Goal: Transaction & Acquisition: Purchase product/service

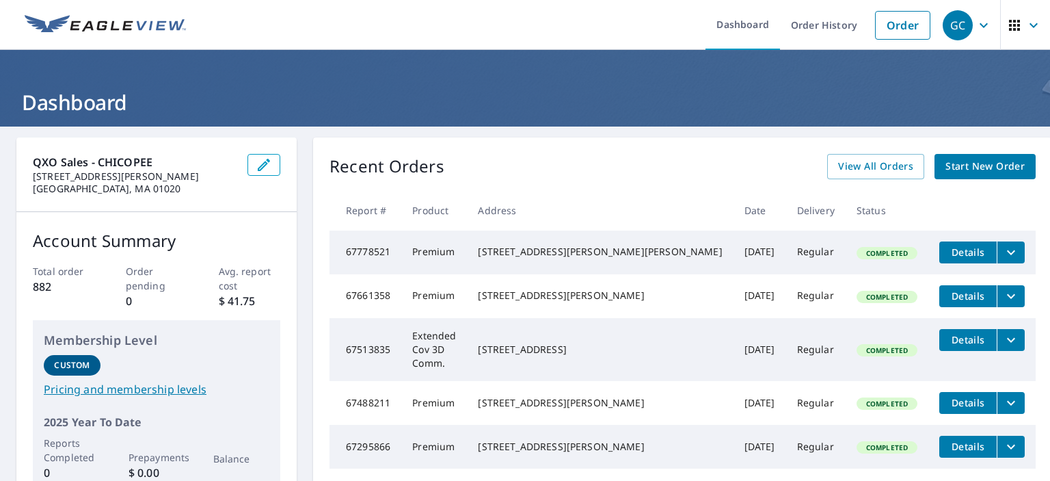
click at [955, 172] on span "Start New Order" at bounding box center [985, 166] width 79 height 17
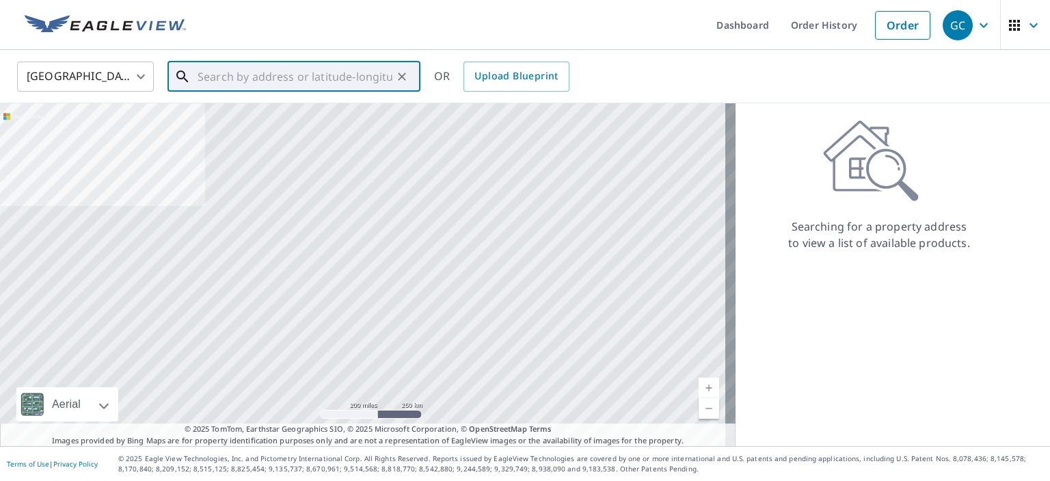
click at [237, 79] on input "text" at bounding box center [295, 76] width 195 height 38
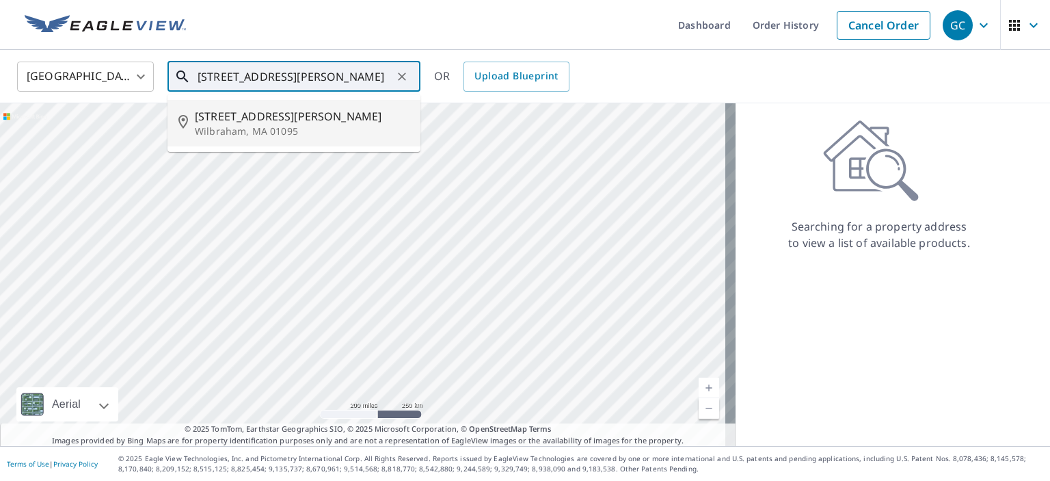
click at [237, 121] on span "[STREET_ADDRESS][PERSON_NAME]" at bounding box center [302, 116] width 215 height 16
type input "[STREET_ADDRESS][PERSON_NAME]"
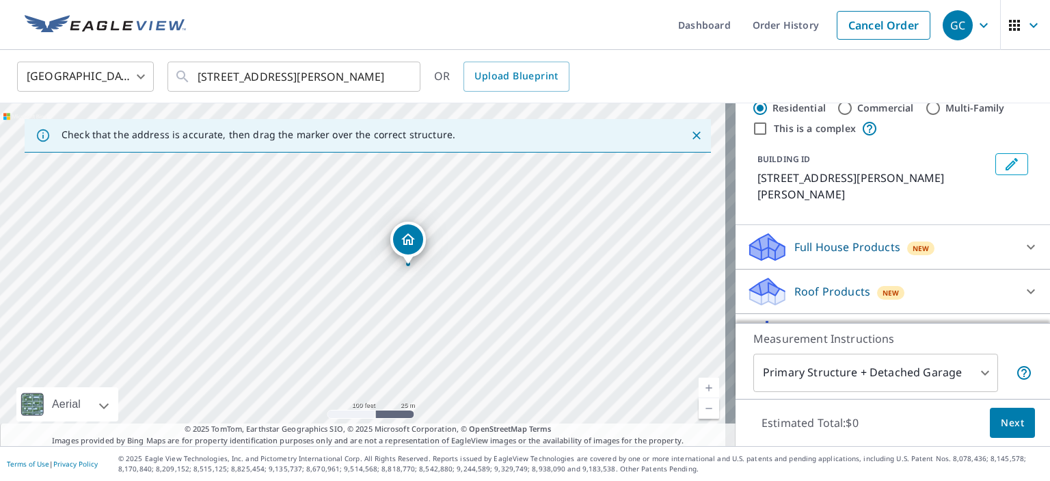
scroll to position [68, 0]
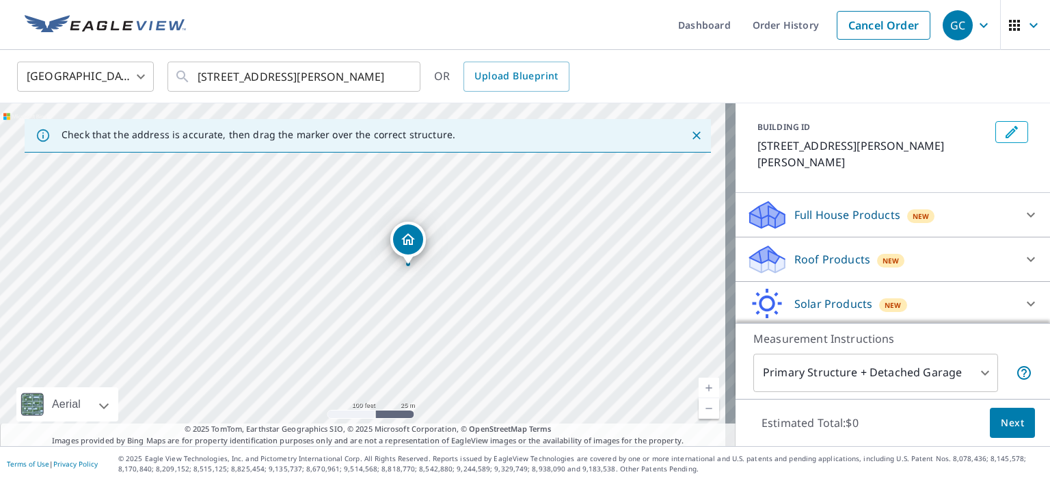
click at [1023, 260] on icon at bounding box center [1031, 259] width 16 height 16
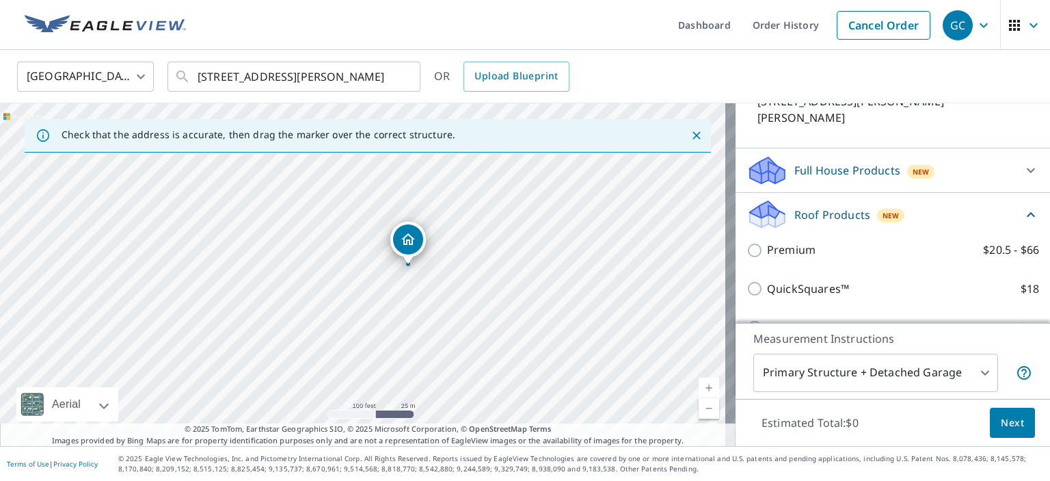
scroll to position [137, 0]
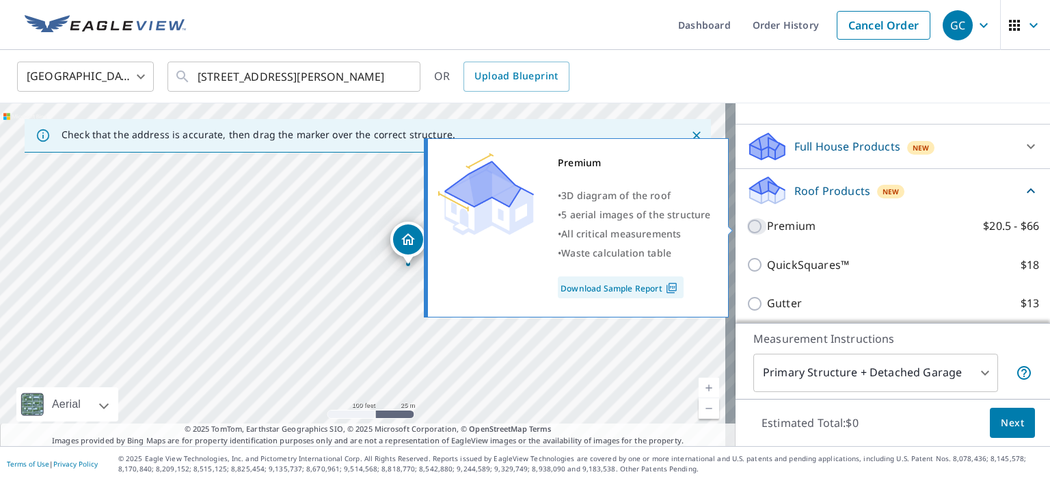
click at [747, 227] on input "Premium $20.5 - $66" at bounding box center [757, 226] width 21 height 16
checkbox input "true"
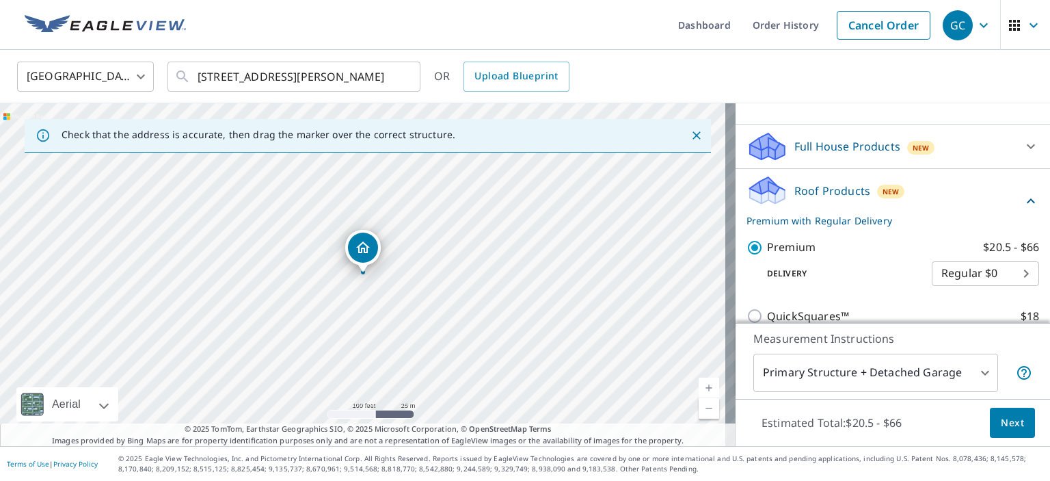
click at [990, 424] on button "Next" at bounding box center [1012, 423] width 45 height 31
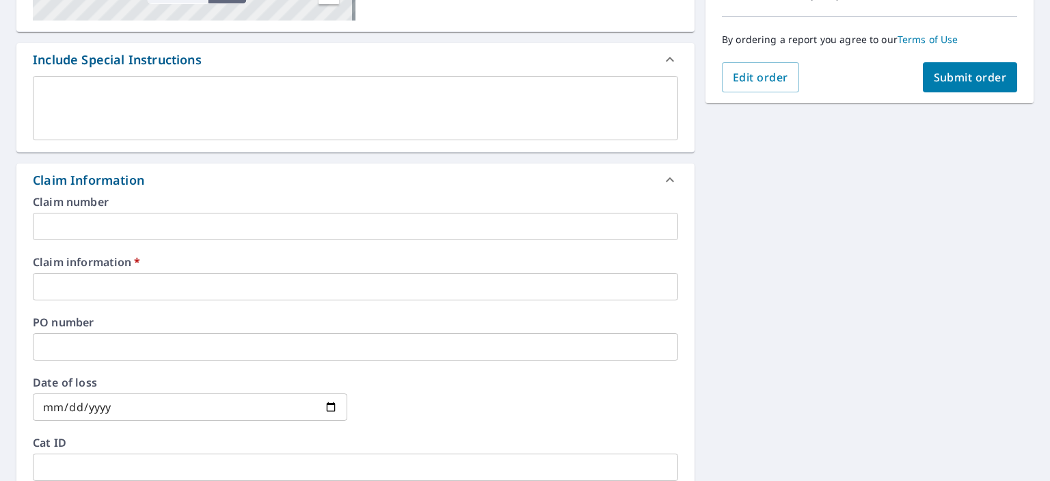
scroll to position [342, 0]
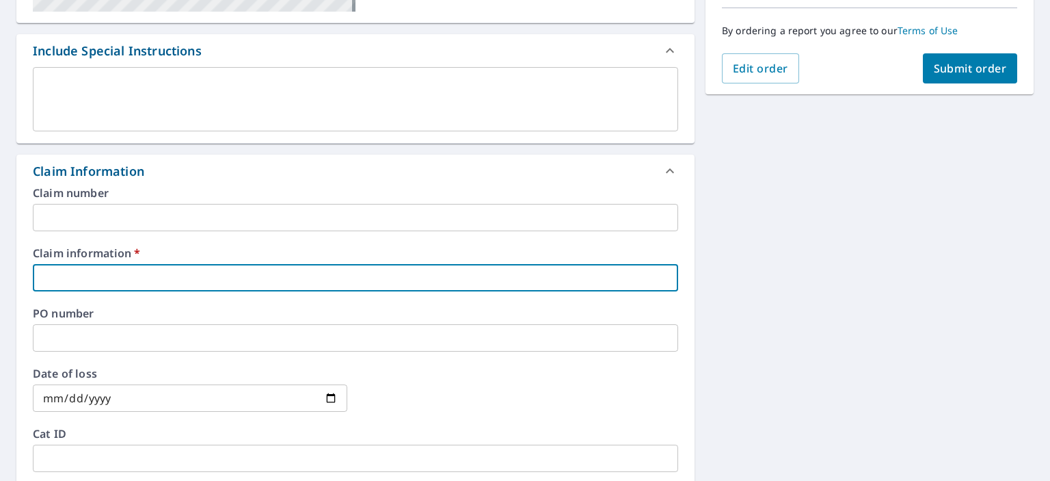
click at [183, 278] on input "text" at bounding box center [355, 277] width 645 height 27
type input "0"
checkbox input "true"
type input "01"
checkbox input "true"
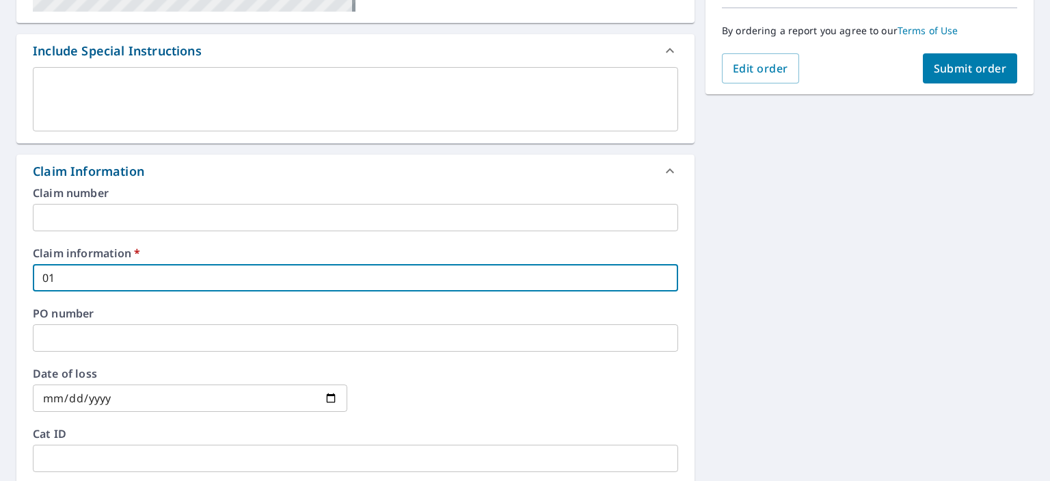
type input "013"
checkbox input "true"
type input "013d"
checkbox input "true"
type input "013du"
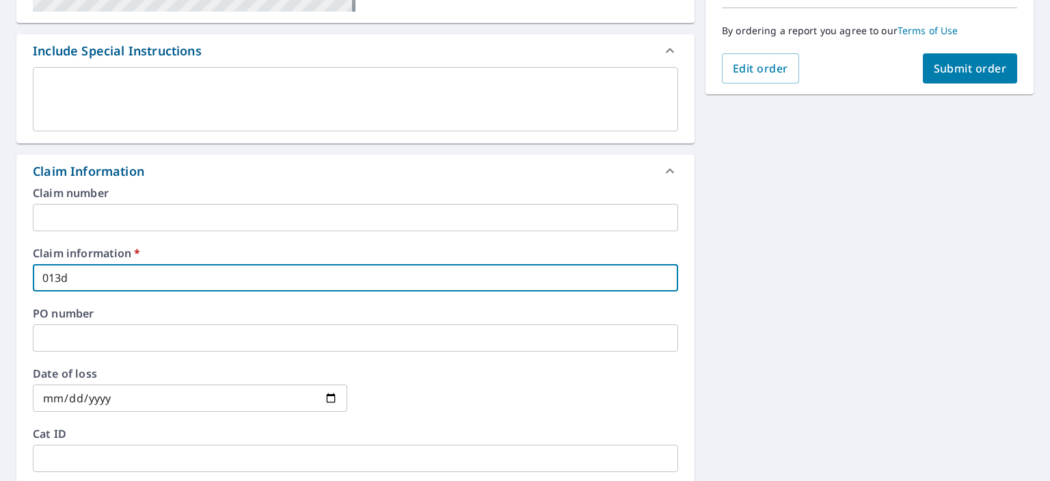
checkbox input "true"
type input "013dub"
checkbox input "true"
type input "013duba"
checkbox input "true"
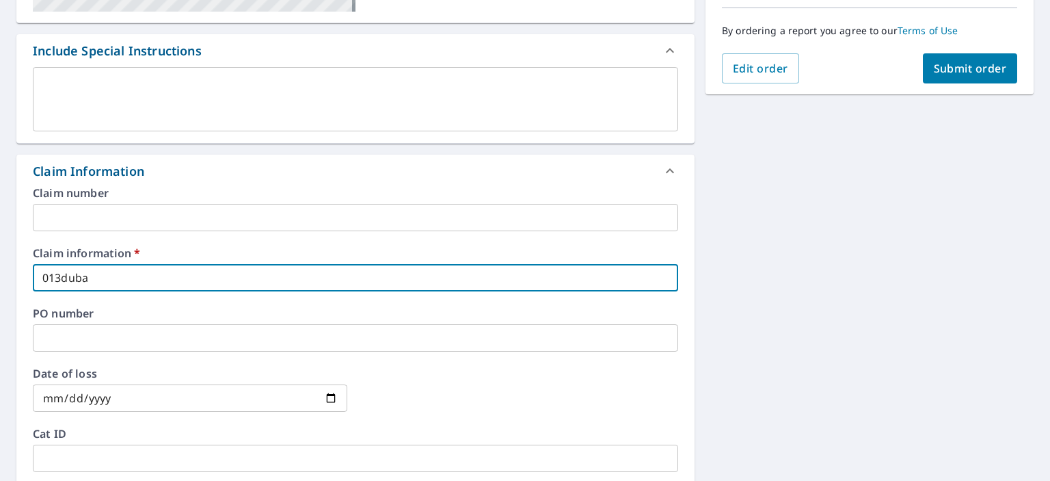
type input "013dubay"
checkbox input "true"
type input "13dubay"
checkbox input "true"
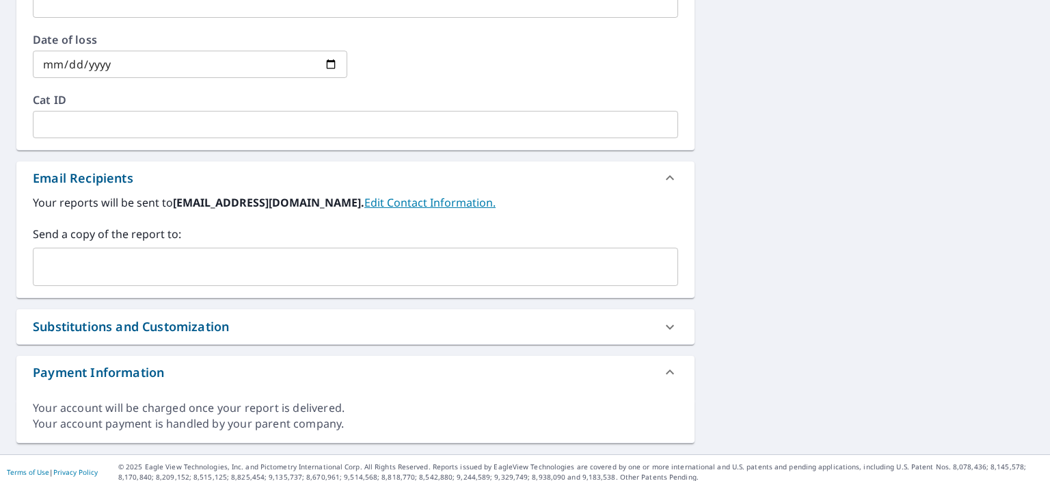
scroll to position [682, 0]
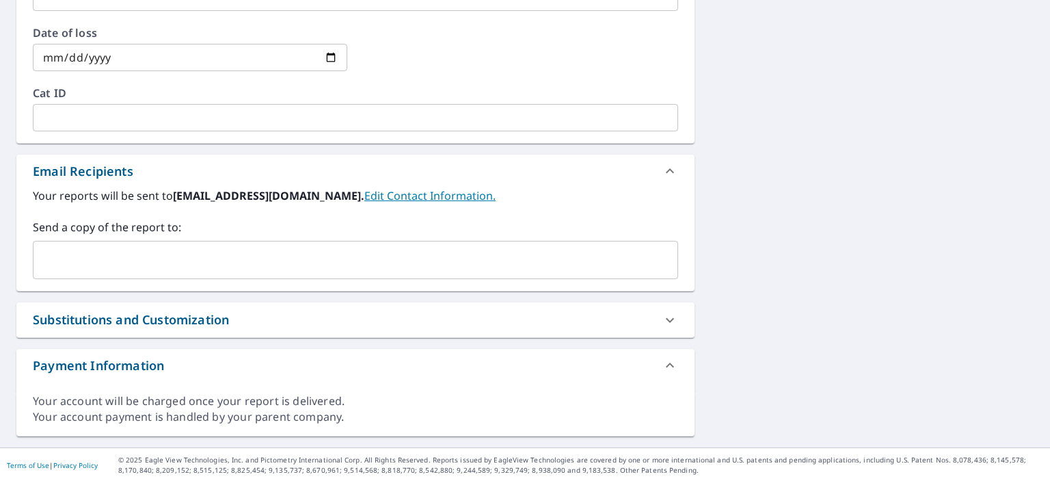
type input "13dubay"
click at [277, 247] on input "text" at bounding box center [345, 260] width 613 height 26
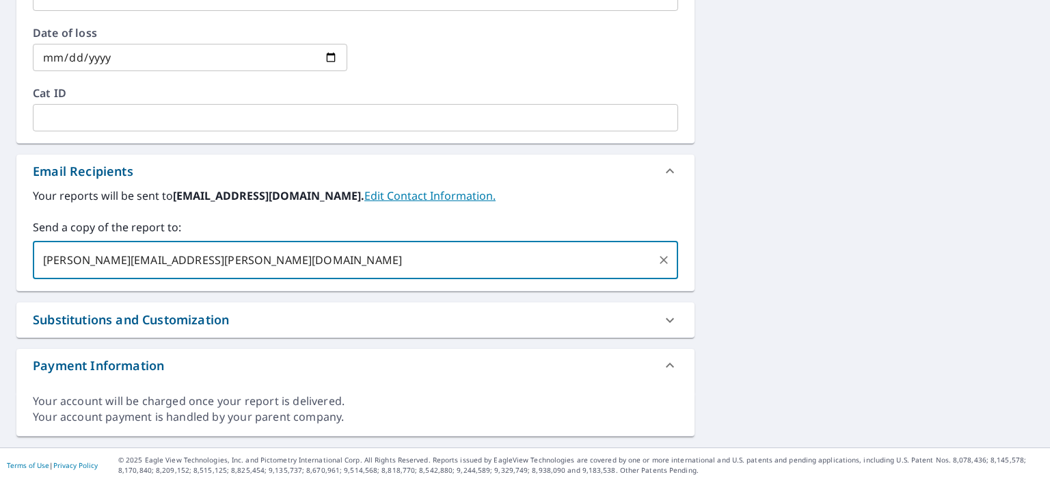
type input "[PERSON_NAME][EMAIL_ADDRESS][PERSON_NAME][DOMAIN_NAME]"
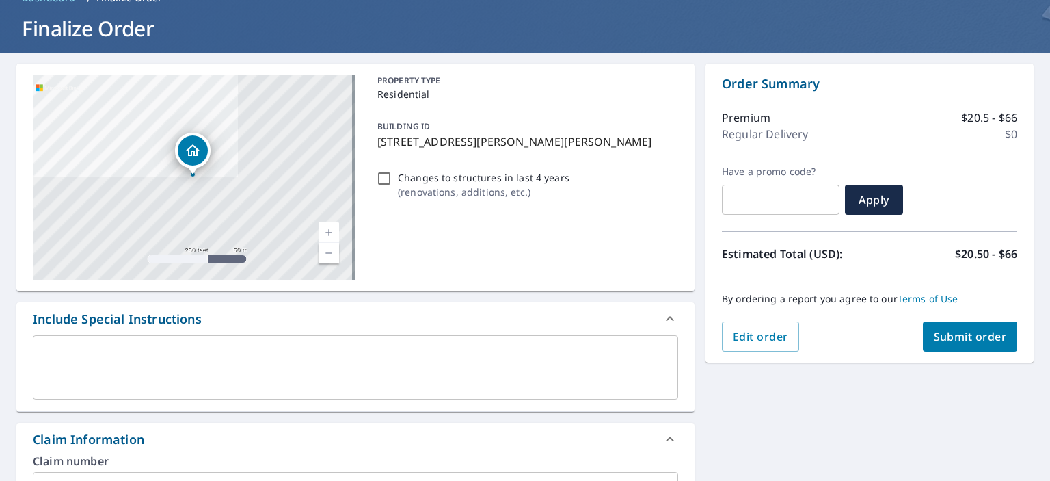
scroll to position [67, 0]
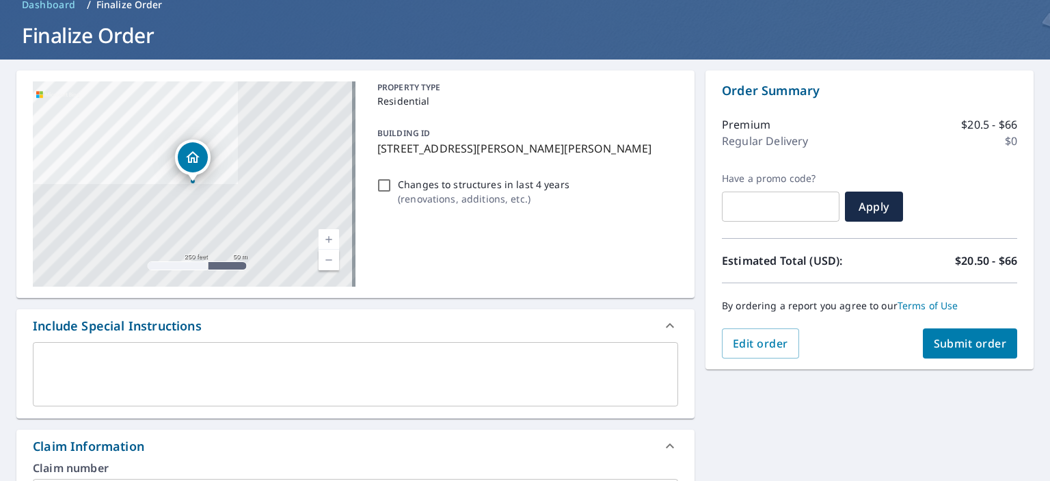
click at [956, 338] on span "Submit order" at bounding box center [970, 343] width 73 height 15
checkbox input "true"
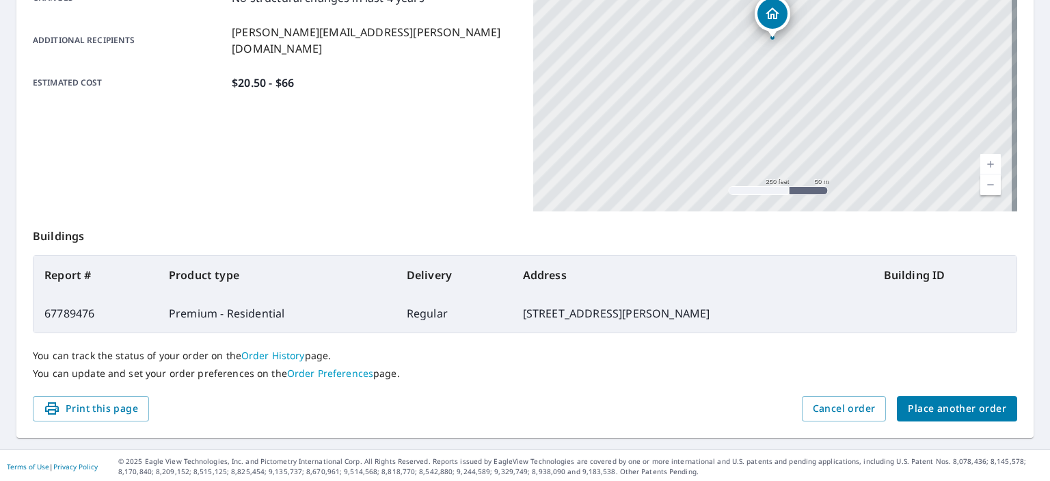
scroll to position [323, 0]
click at [930, 411] on span "Place another order" at bounding box center [957, 407] width 98 height 17
